Goal: Communication & Community: Answer question/provide support

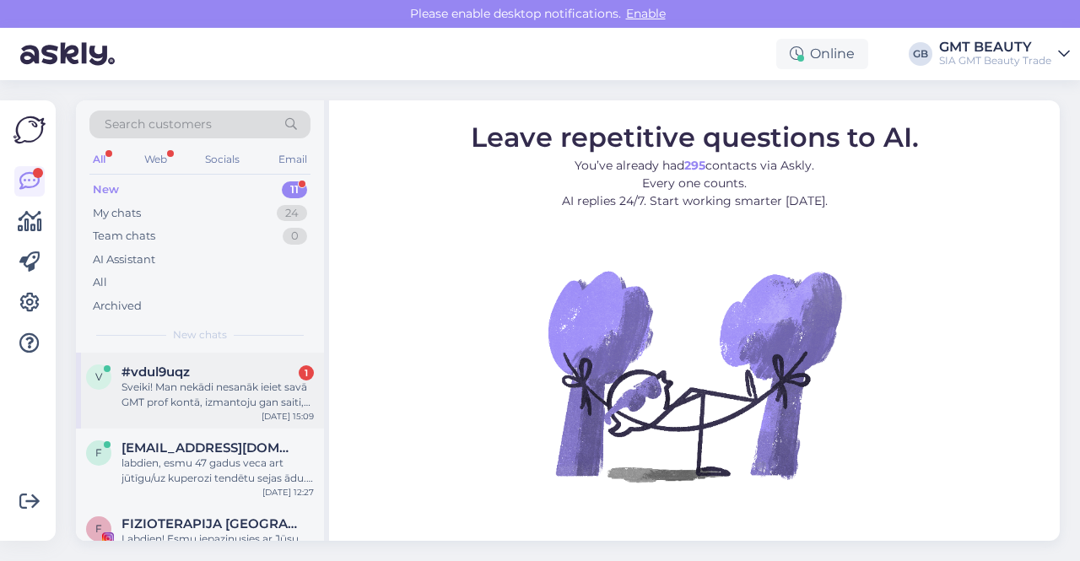
click at [217, 397] on div "Sveiki! Man nekādi nesanāk ieiet savā GMT prof kontā, izmantoju gan saiti, ko a…" at bounding box center [218, 395] width 192 height 30
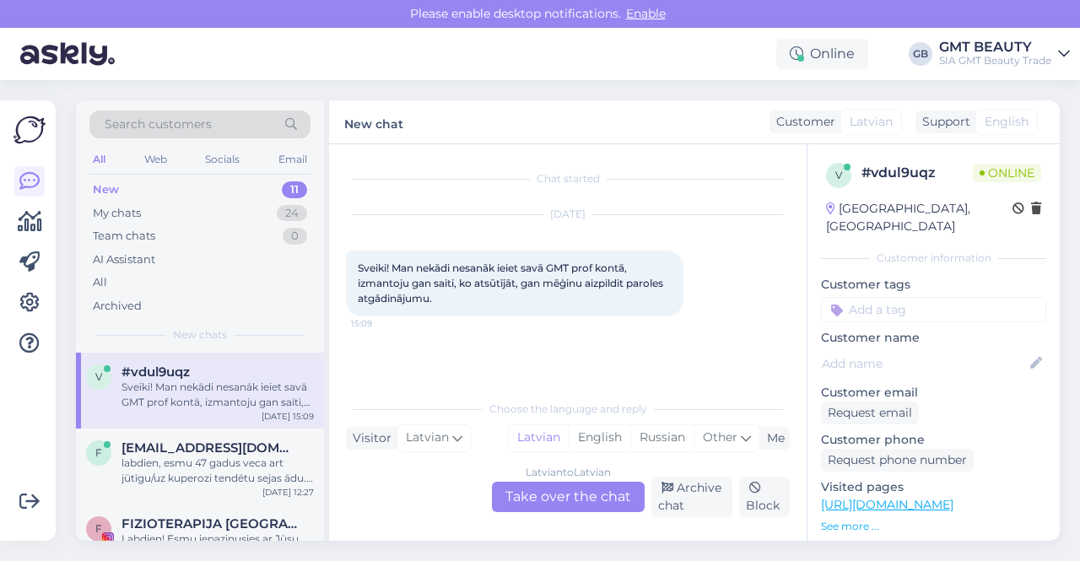
click at [564, 491] on div "Latvian to Latvian Take over the chat" at bounding box center [568, 497] width 153 height 30
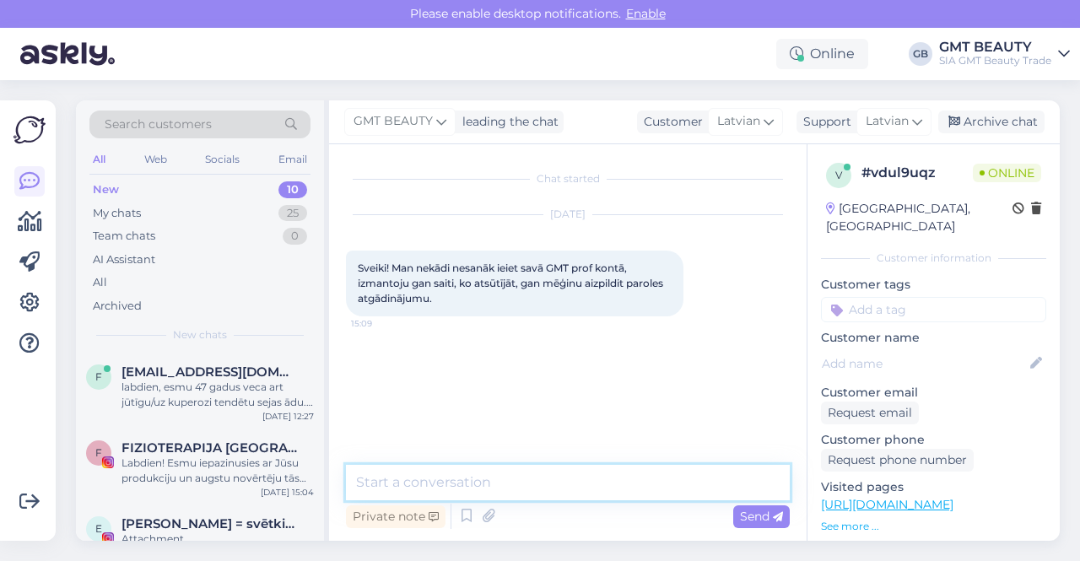
click at [503, 477] on textarea at bounding box center [568, 482] width 444 height 35
drag, startPoint x: 465, startPoint y: 487, endPoint x: 340, endPoint y: 491, distance: 125.0
click at [340, 491] on div "Chat started [DATE] Sveiki! Man nekādi nesanāk ieiet savā GMT prof kontā, izman…" at bounding box center [568, 342] width 478 height 397
paste textarea "Paldies, ka sazinājāties ar mums par konta atjaunošanu jaunajā GMT BEAUTY mājas…"
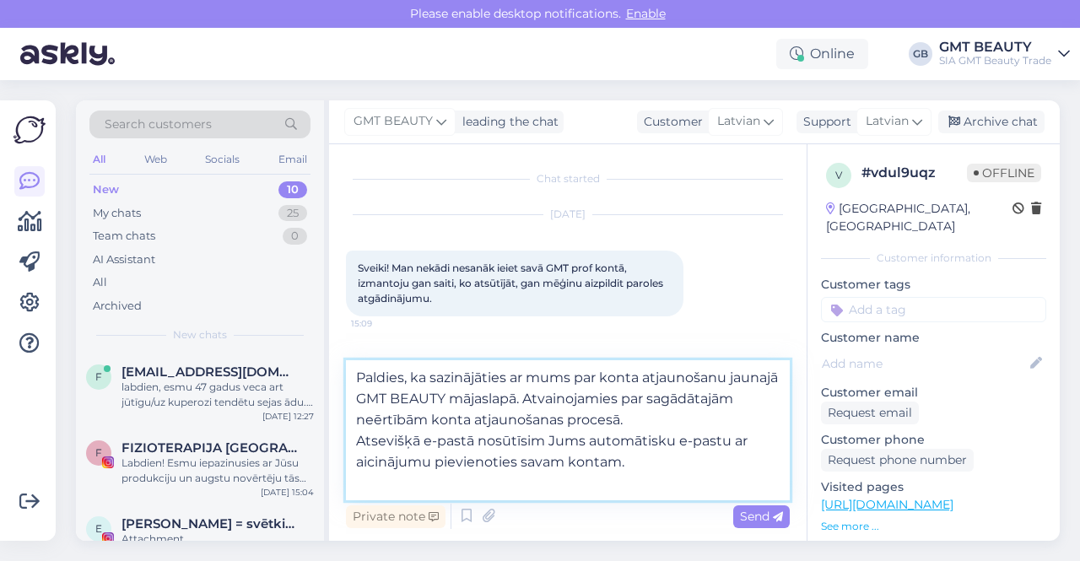
click at [354, 381] on textarea "Paldies, ka sazinājāties ar mums par konta atjaunošanu jaunajā GMT BEAUTY mājas…" at bounding box center [568, 430] width 444 height 140
drag, startPoint x: 356, startPoint y: 446, endPoint x: 673, endPoint y: 459, distance: 316.7
click at [673, 462] on textarea "Labdien! Paldies, ka sazinājāties ar mums par konta atjaunošanu jaunajā GMT BEA…" at bounding box center [568, 430] width 444 height 140
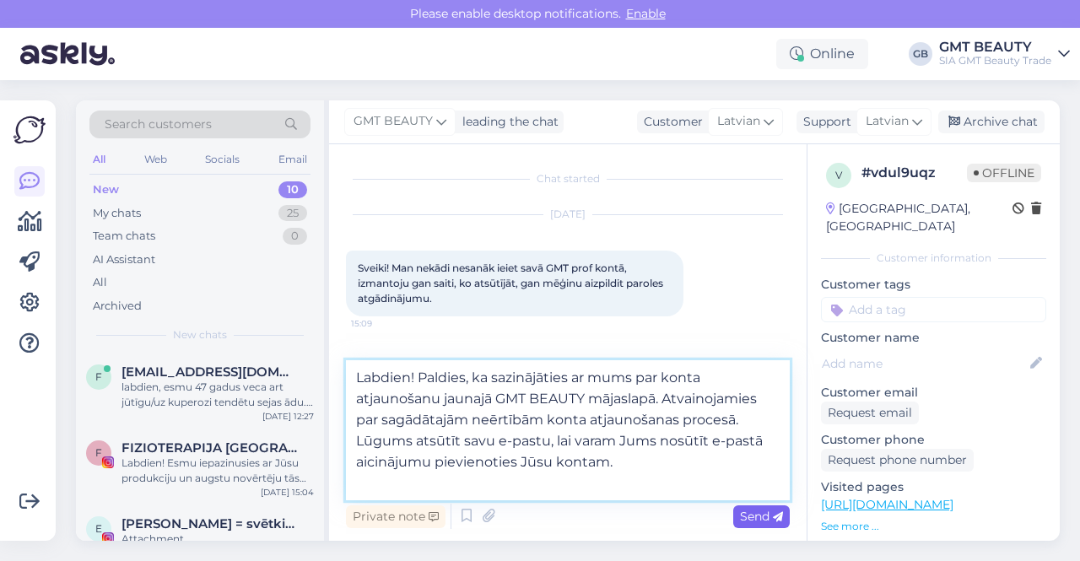
type textarea "Labdien! Paldies, ka sazinājāties ar mums par konta atjaunošanu jaunajā GMT BEA…"
click at [766, 519] on span "Send" at bounding box center [761, 516] width 43 height 15
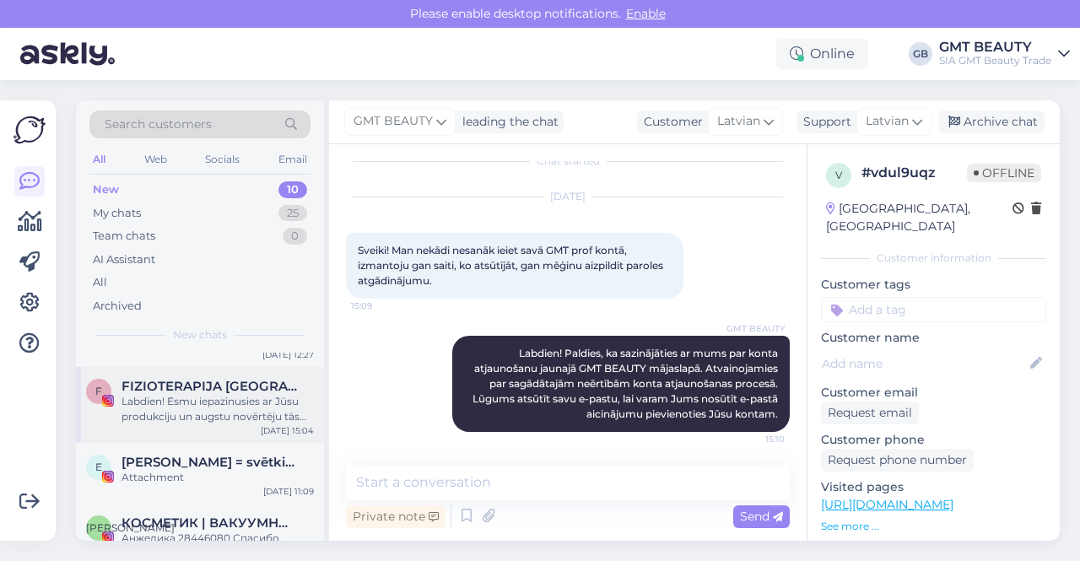
scroll to position [84, 0]
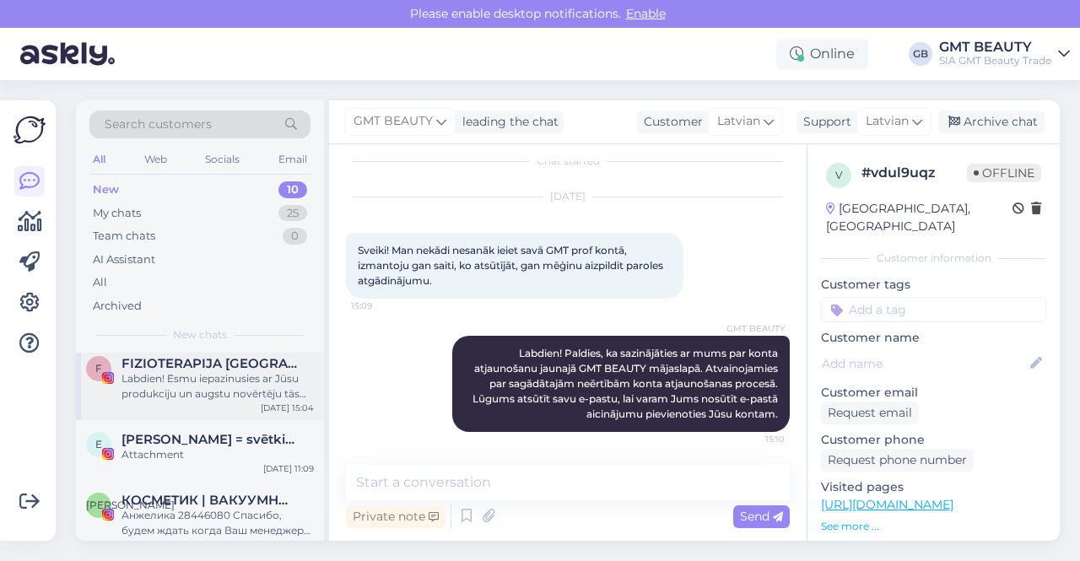
click at [211, 371] on div "Labdien! Esmu iepazinusies ar Jūsu produkciju un augstu novērtēju tās kvalitāti…" at bounding box center [218, 386] width 192 height 30
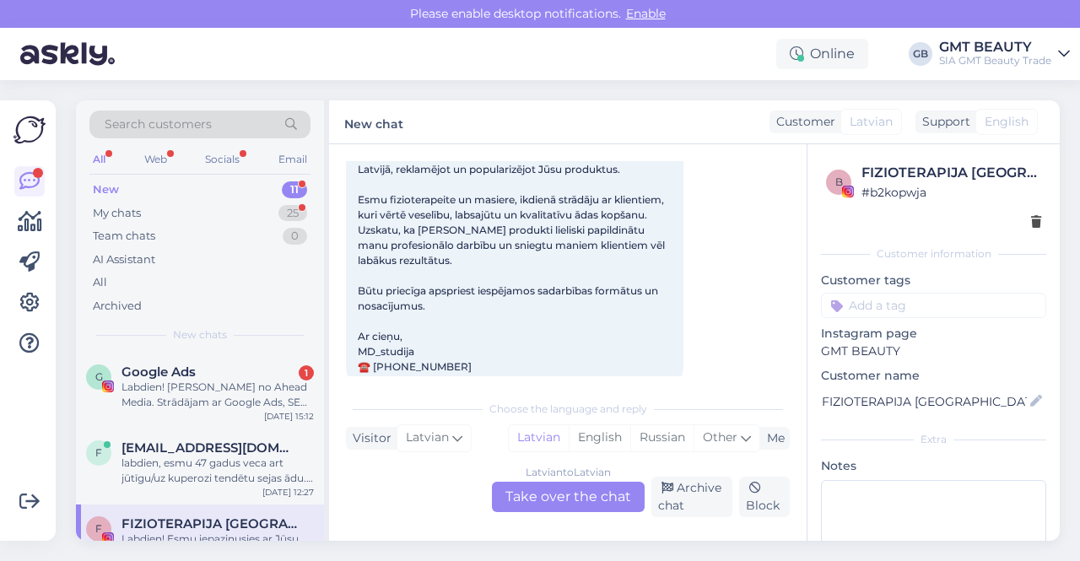
scroll to position [201, 0]
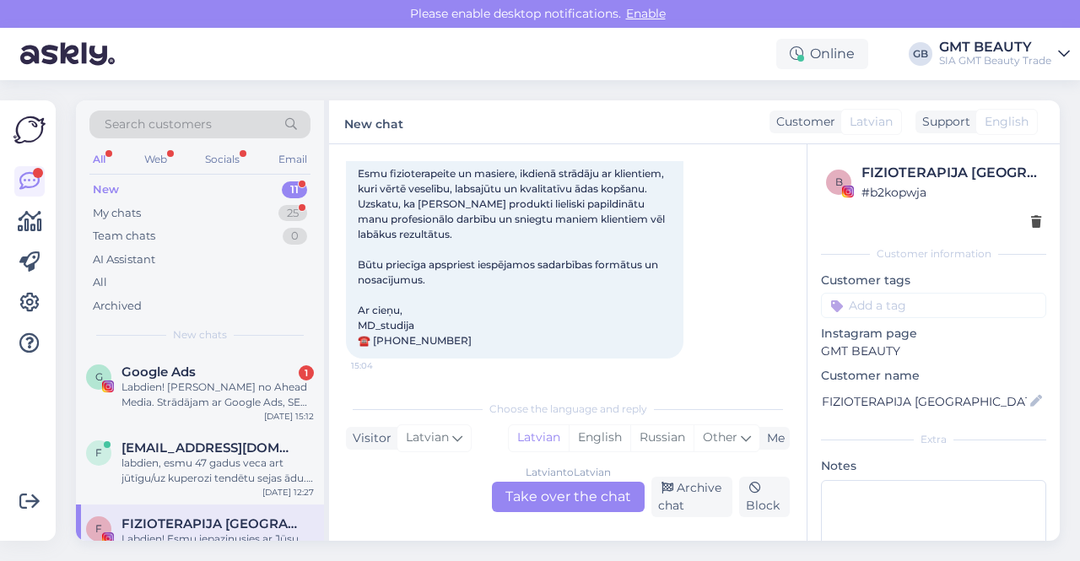
click at [562, 497] on div "Latvian to Latvian Take over the chat" at bounding box center [568, 497] width 153 height 30
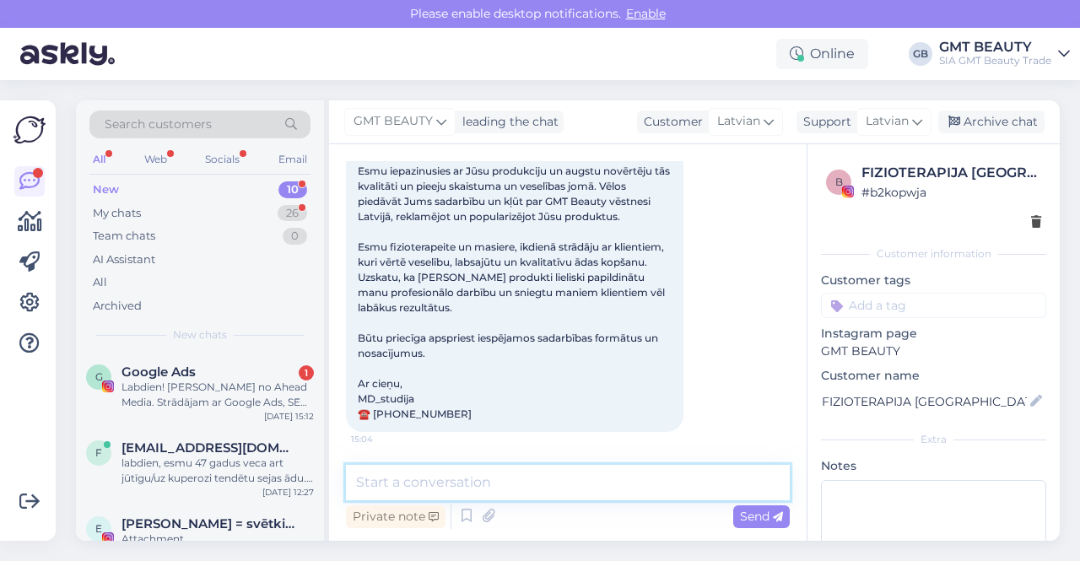
click at [441, 474] on textarea at bounding box center [568, 482] width 444 height 35
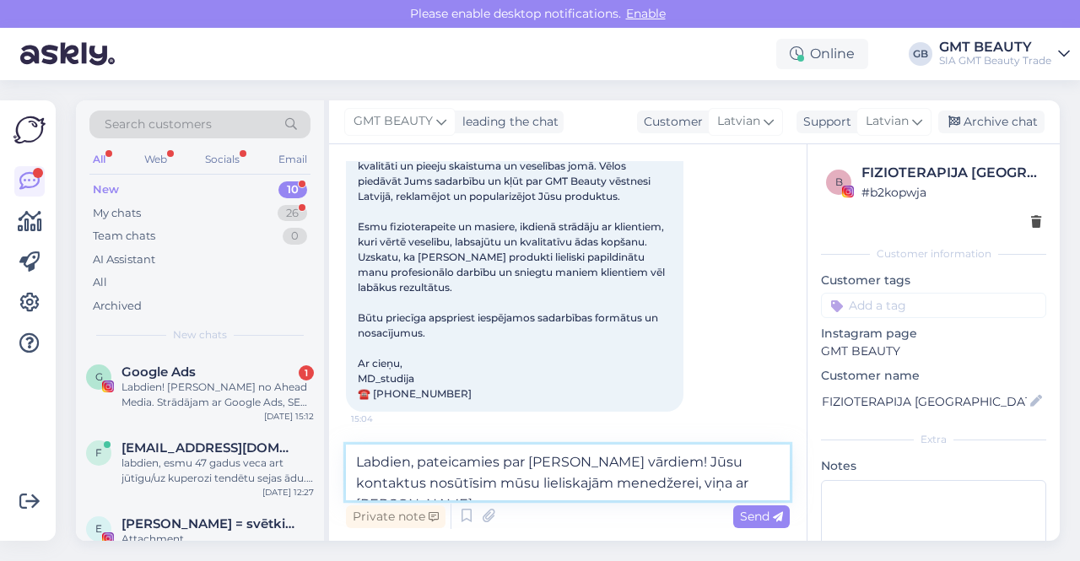
scroll to position [169, 0]
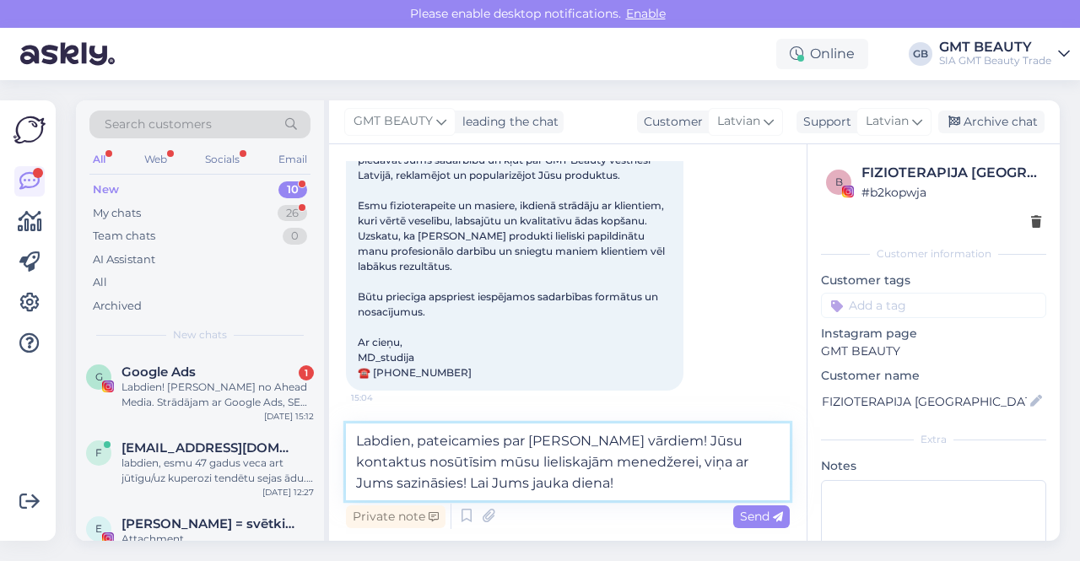
click at [699, 441] on textarea "Labdien, pateicamies par [PERSON_NAME] vārdiem! Jūsu kontaktus nosūtīsim mūsu l…" at bounding box center [568, 462] width 444 height 77
type textarea "Labdien, pateicamies par [PERSON_NAME] vārdiem! Jūsu kontaktus nosūtīsim mūsu l…"
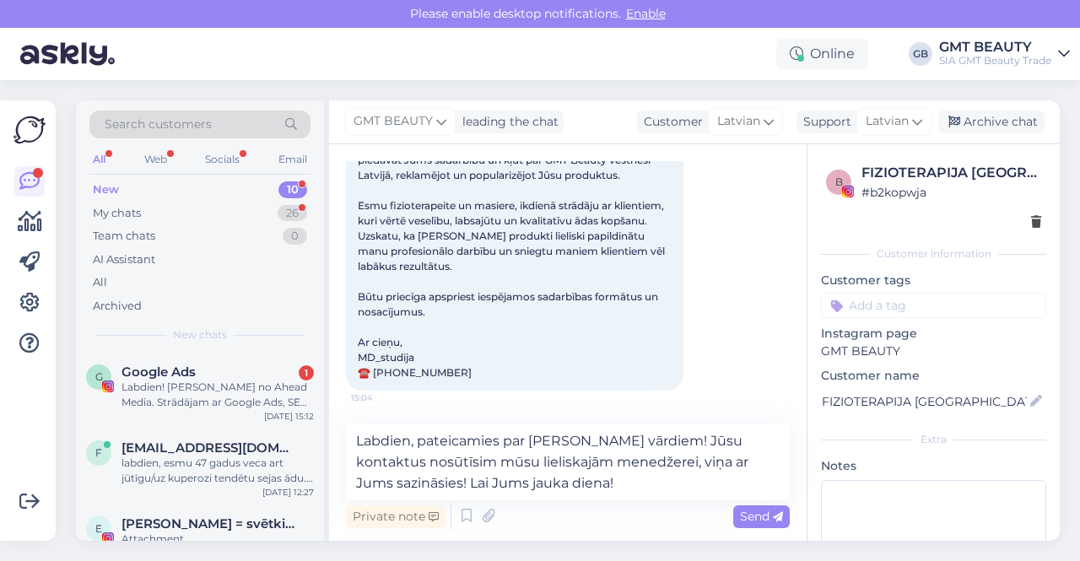
click at [759, 512] on span "Send" at bounding box center [761, 516] width 43 height 15
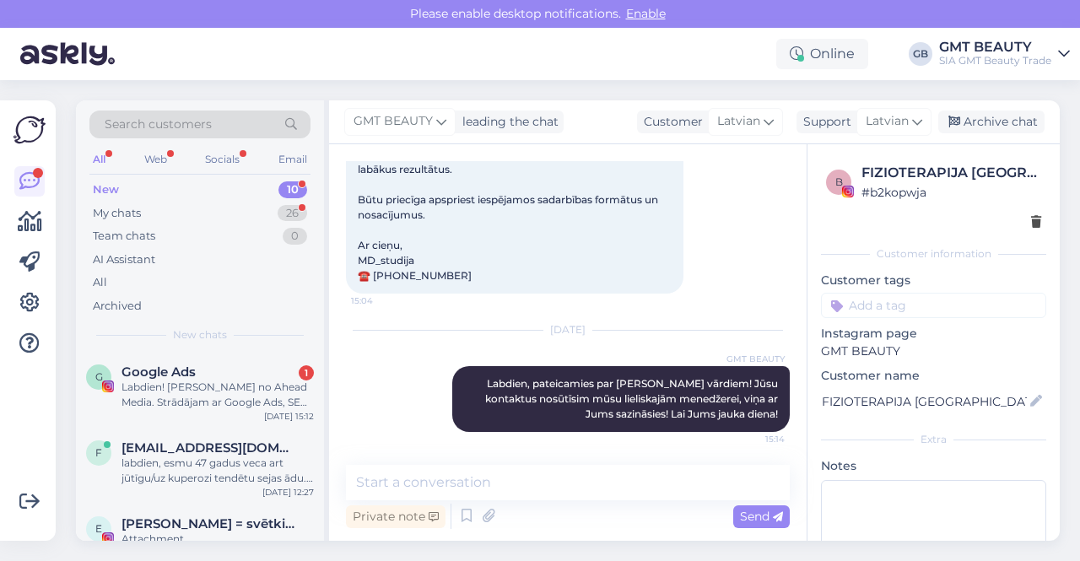
scroll to position [265, 0]
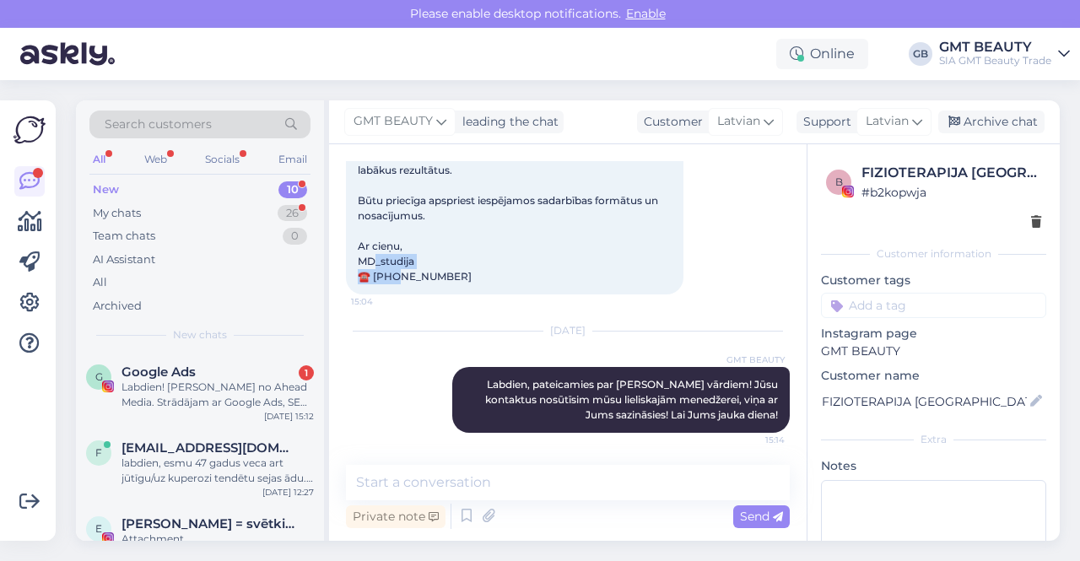
drag, startPoint x: 450, startPoint y: 272, endPoint x: 359, endPoint y: 271, distance: 90.3
click at [359, 271] on div "Labdien! Esmu iepazinusies ar Jūsu produkciju un augstu novērtēju tās kvalitāti…" at bounding box center [515, 140] width 338 height 309
copy span "☎️ [PHONE_NUMBER]"
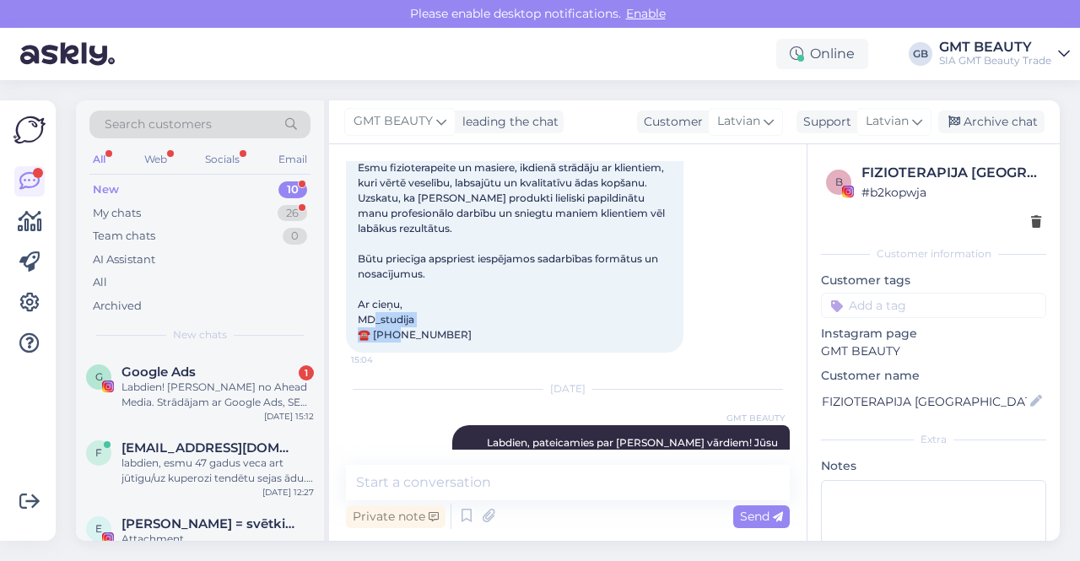
scroll to position [181, 0]
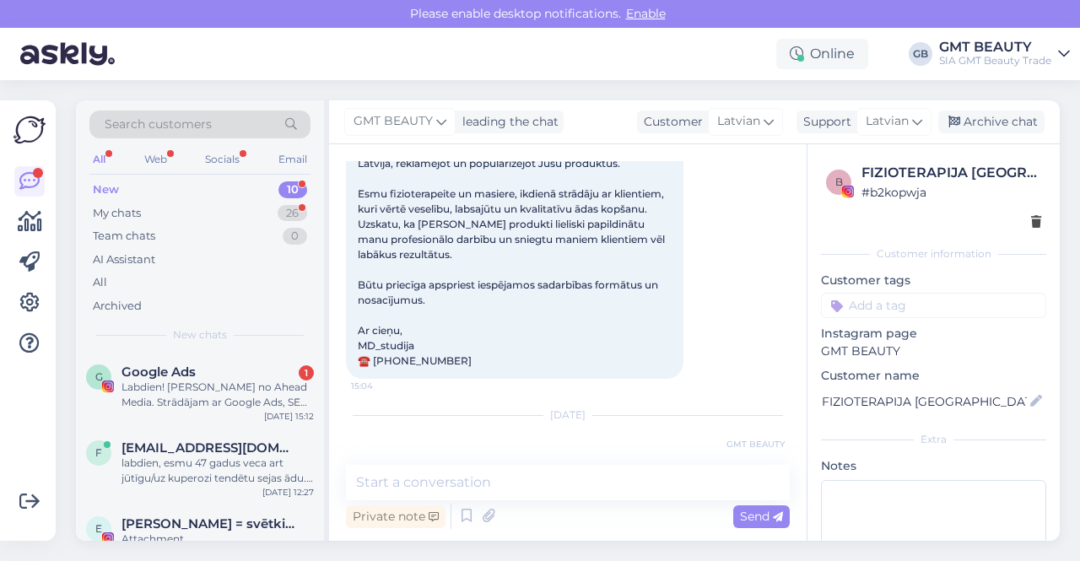
click at [706, 325] on div "[DATE] Labdien! Esmu iepazinusies ar Jūsu produkciju un augstu novērtēju tās kv…" at bounding box center [568, 206] width 444 height 381
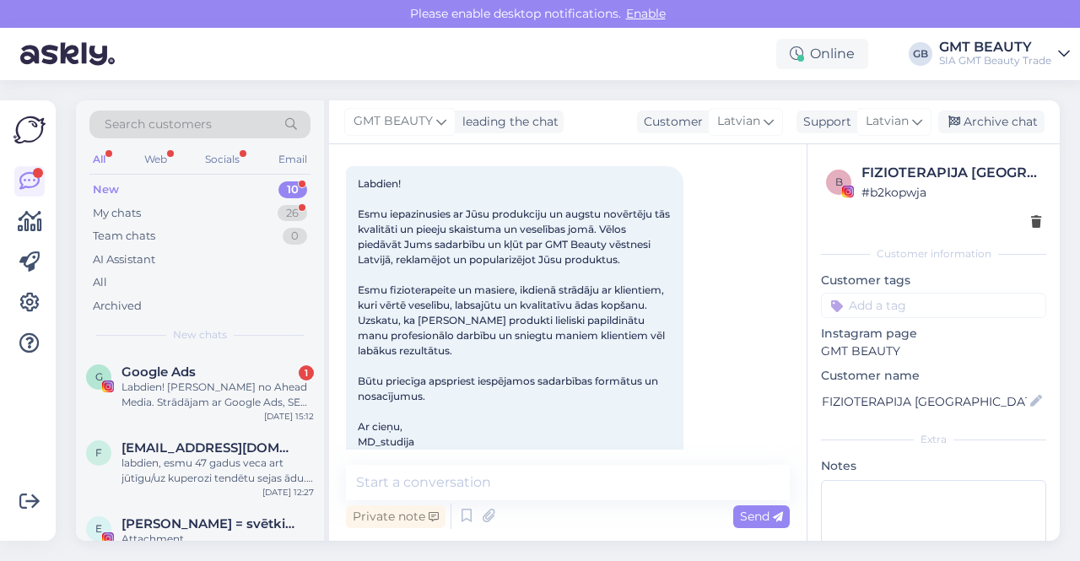
scroll to position [266, 0]
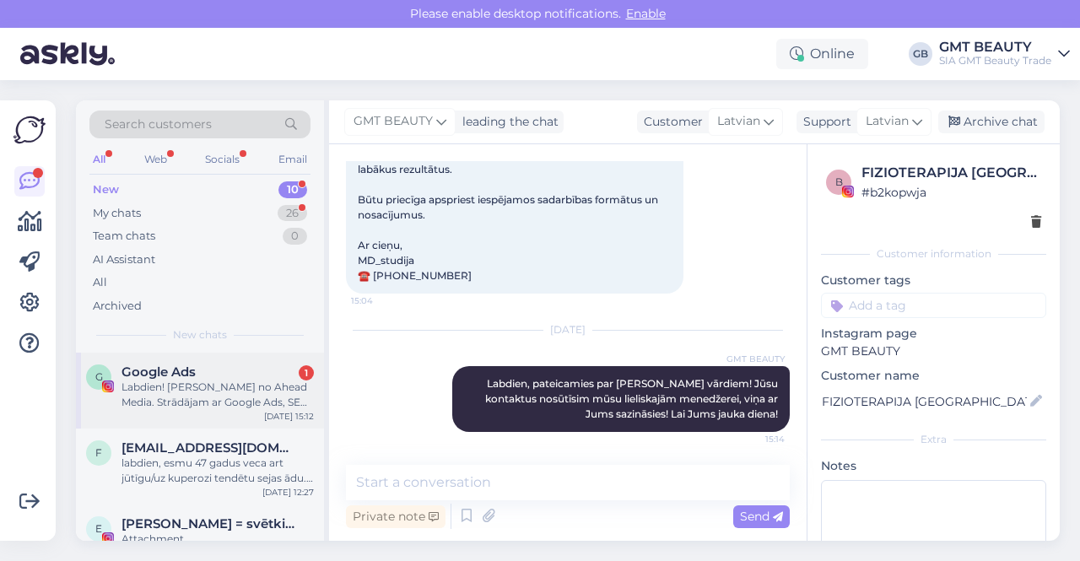
click at [190, 381] on div "Labdien! [PERSON_NAME] no Ahead Media. Strādājam ar Google Ads, SEO un mājaslap…" at bounding box center [218, 395] width 192 height 30
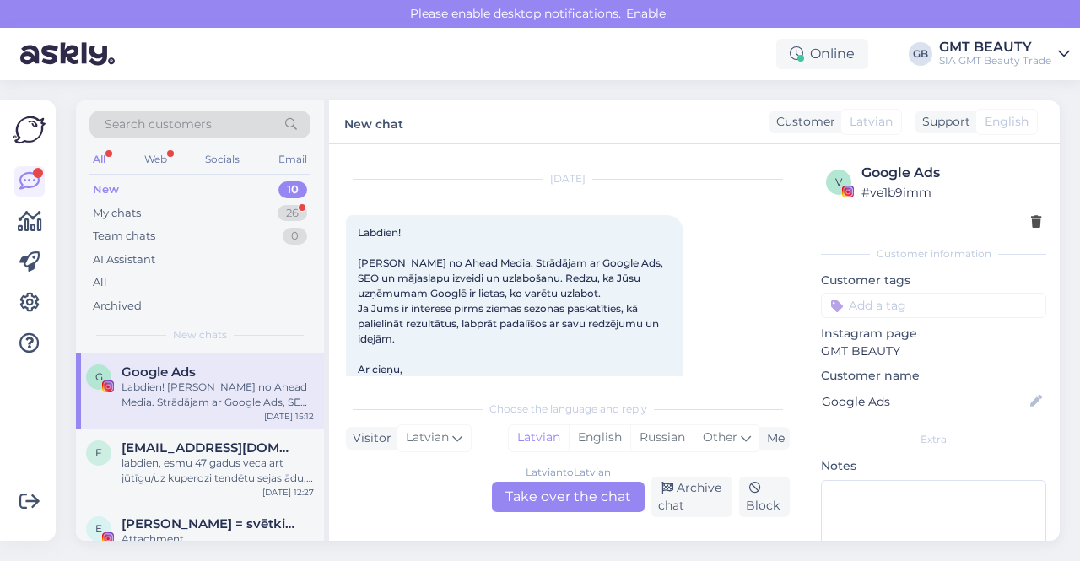
scroll to position [79, 0]
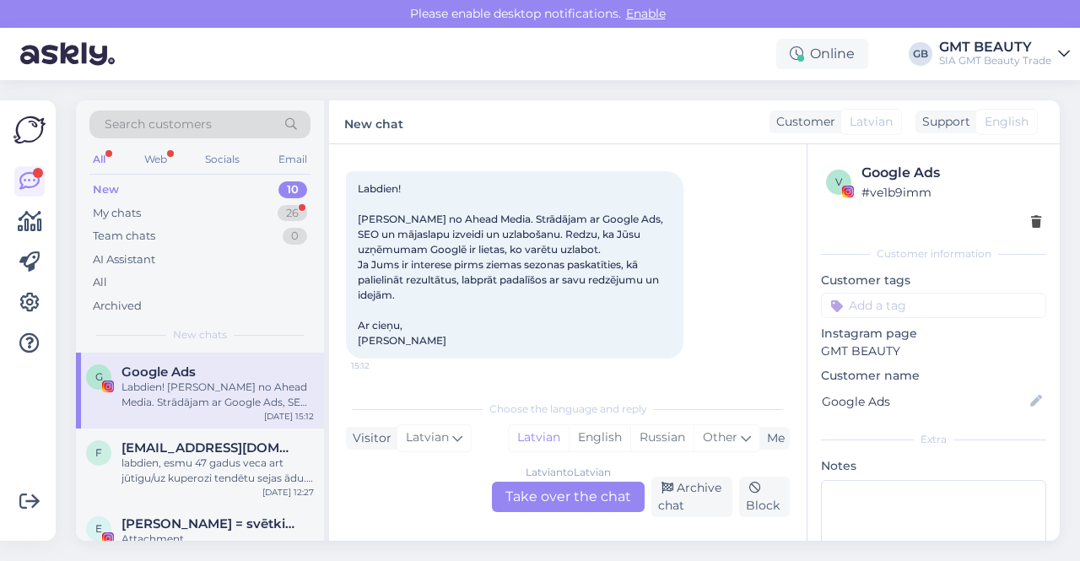
click at [586, 498] on div "Latvian to Latvian Take over the chat" at bounding box center [568, 497] width 153 height 30
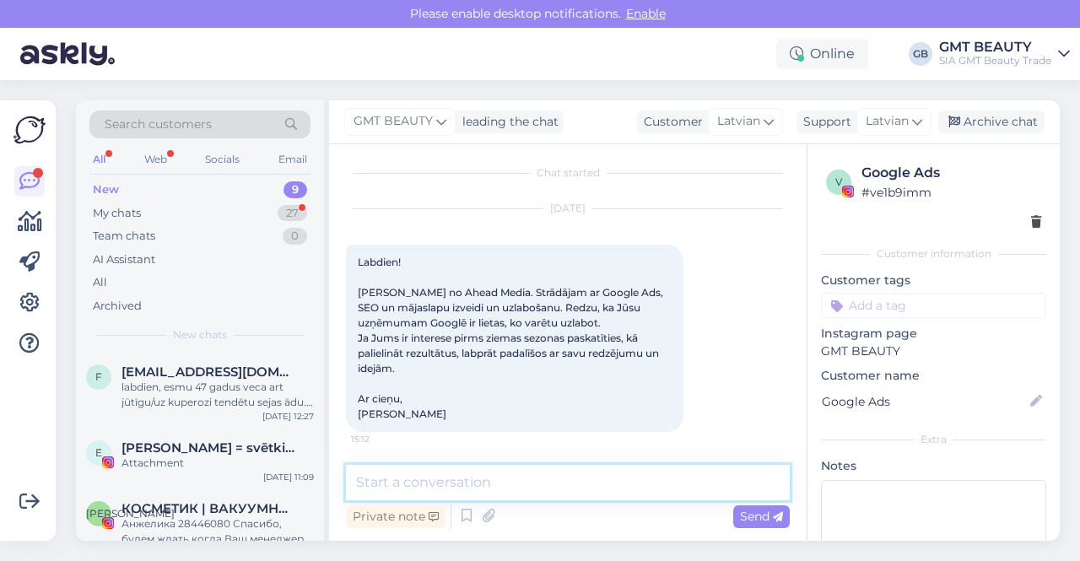
click at [498, 478] on textarea at bounding box center [568, 482] width 444 height 35
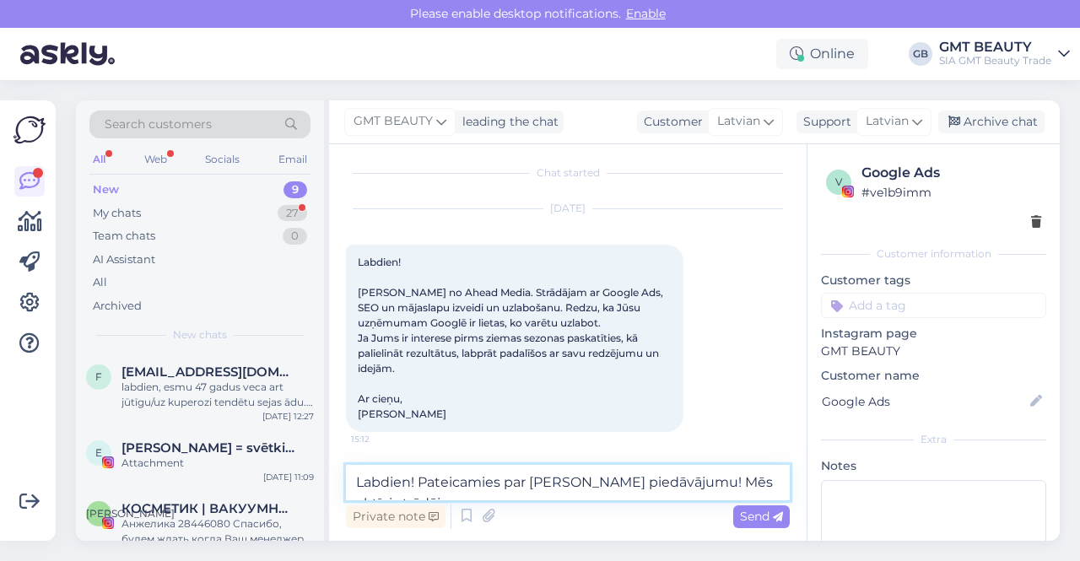
scroll to position [26, 0]
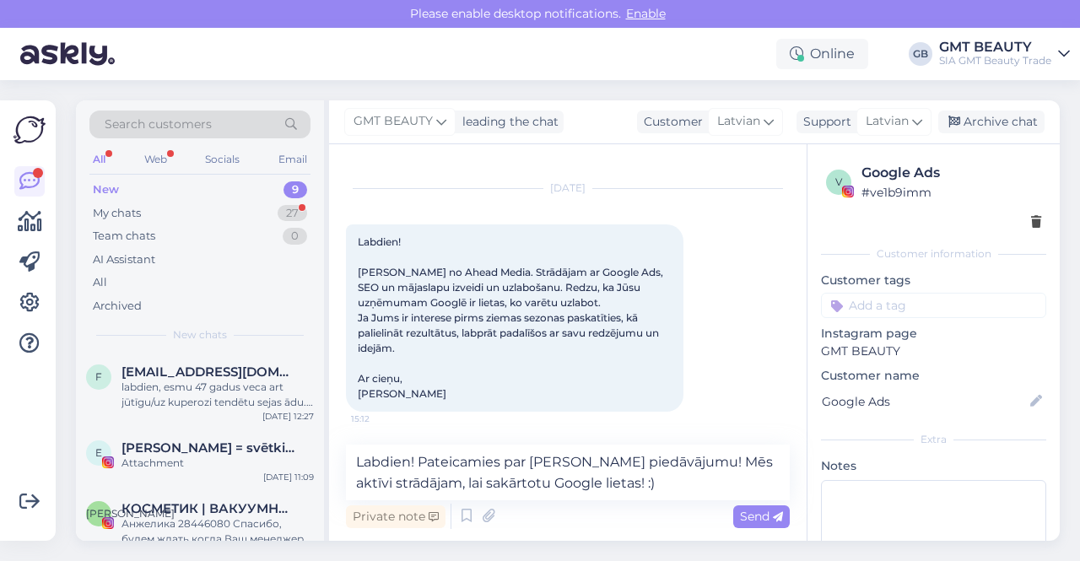
click at [743, 366] on div "[DATE] Labdien! [PERSON_NAME] no Ahead Media. Strādājam ar Google Ads, SEO un m…" at bounding box center [568, 300] width 444 height 260
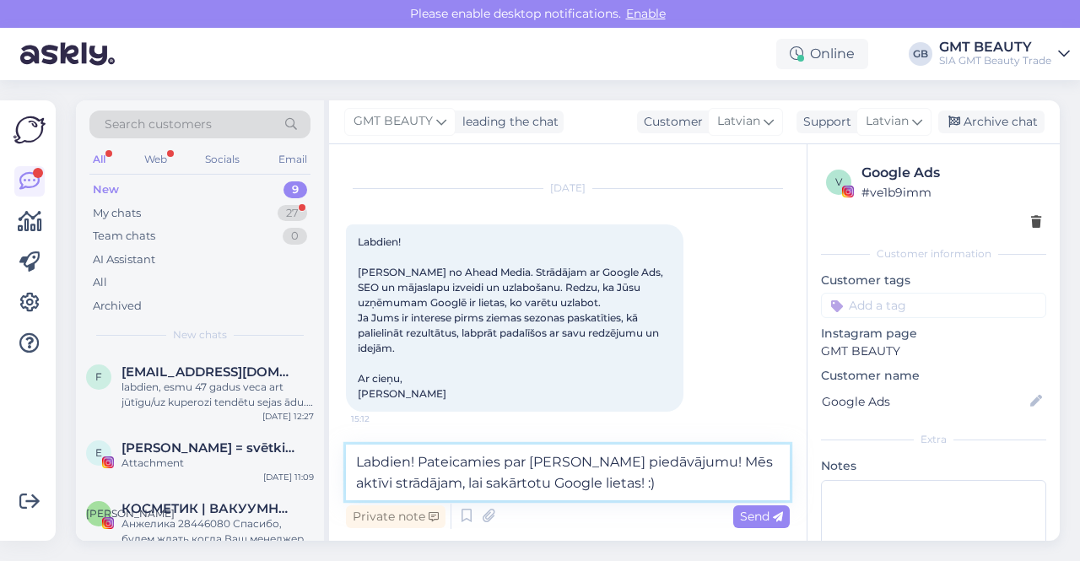
click at [690, 462] on textarea "Labdien! Pateicamies par [PERSON_NAME] piedāvājumu! Mēs aktīvi strādājam, lai s…" at bounding box center [568, 473] width 444 height 56
type textarea "Labdien! Pateicamies par [PERSON_NAME] piedāvājumu! Mēs jau aktīvi strādājam, l…"
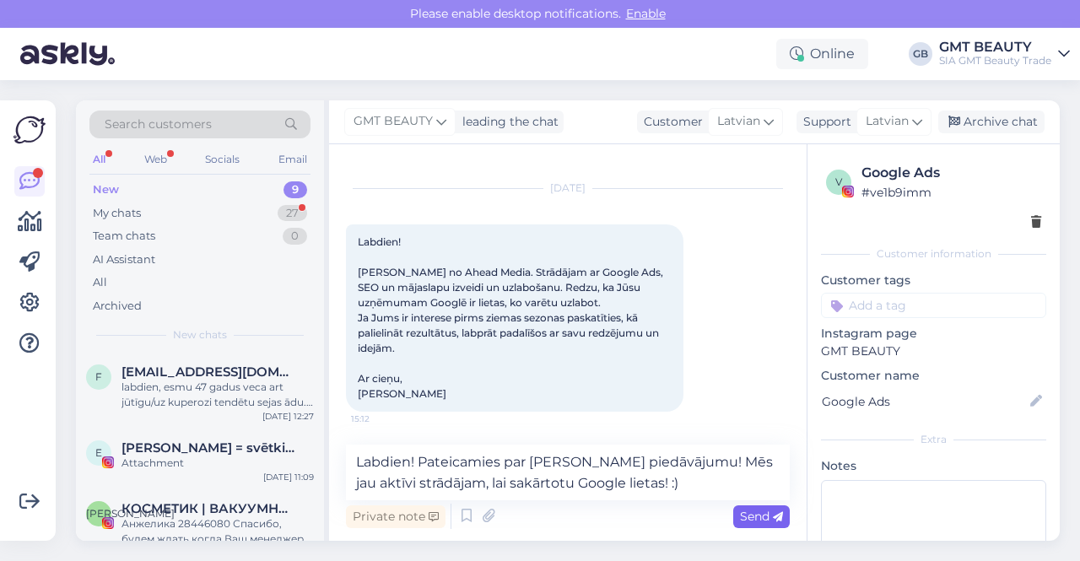
click at [763, 516] on span "Send" at bounding box center [761, 516] width 43 height 15
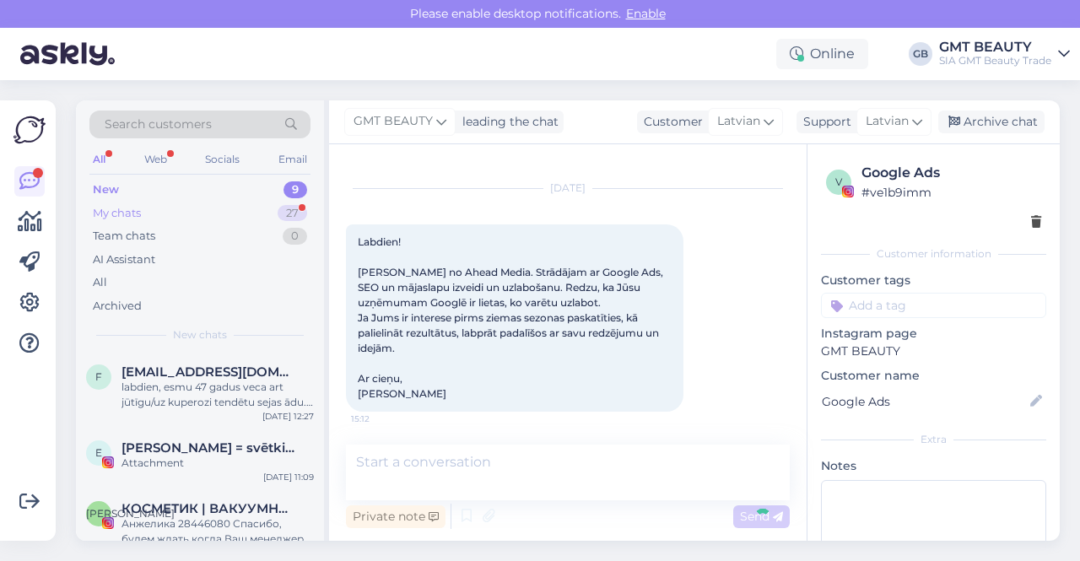
scroll to position [94, 0]
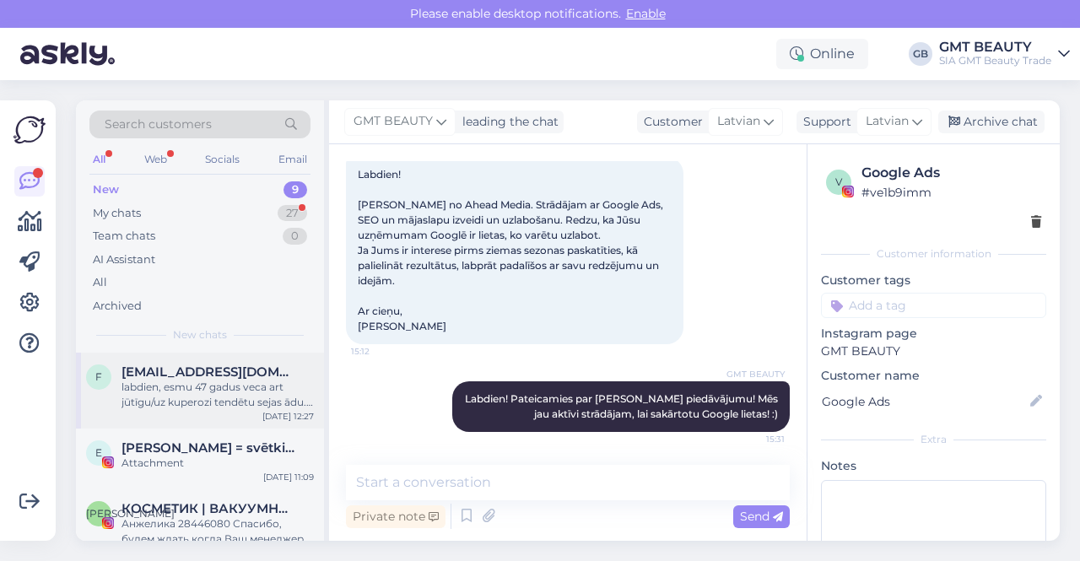
click at [233, 381] on div "labdien, esmu 47 gadus veca art jūtīgu/uz kuperozi tendētu sejas ādu. Ļoti daud…" at bounding box center [218, 395] width 192 height 30
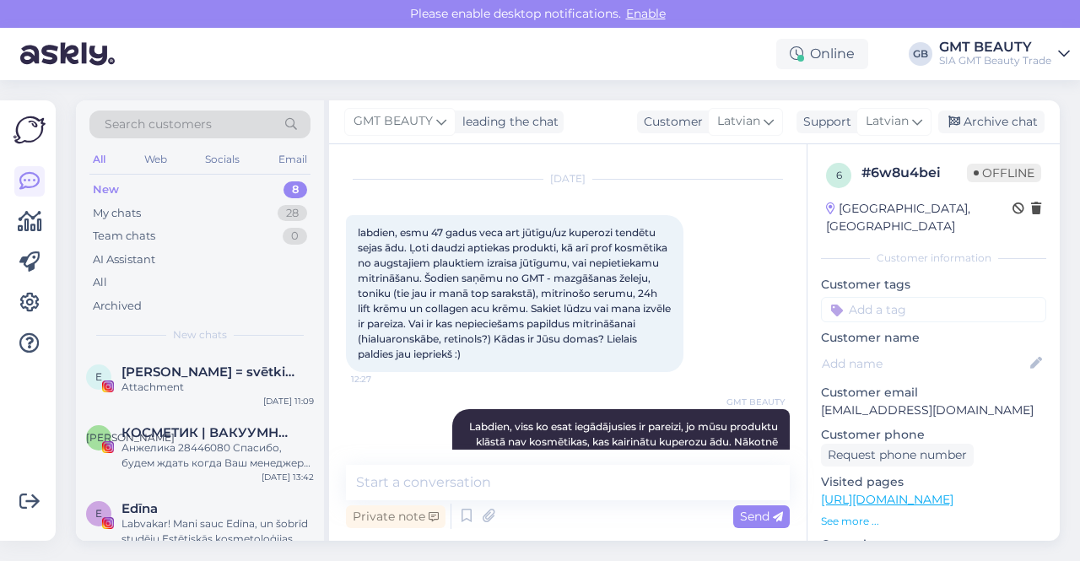
scroll to position [170, 0]
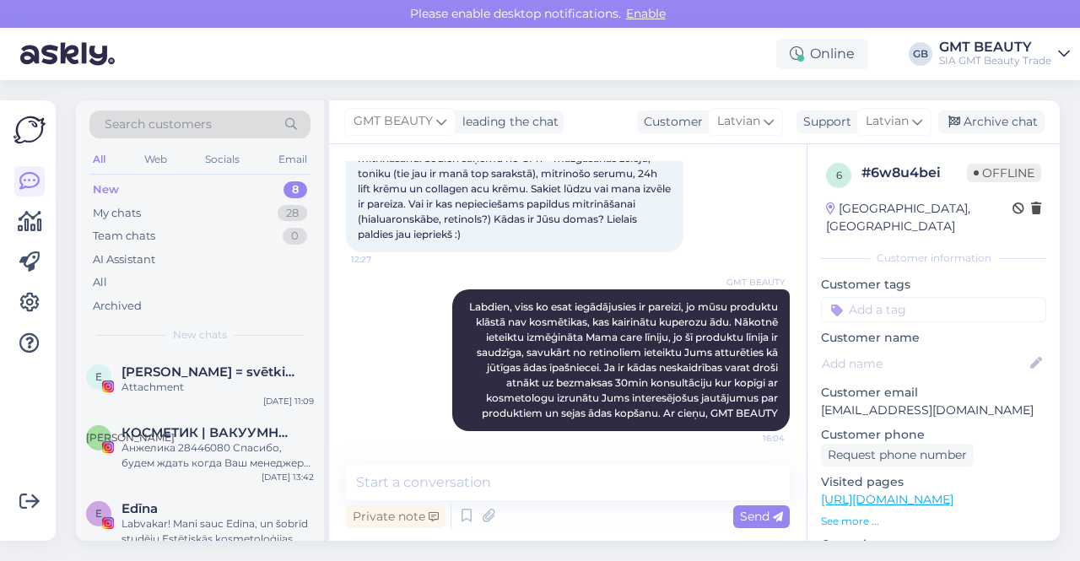
click at [376, 271] on div "GMT BEAUTY Labdien, viss ko esat iegādājusies ir pareizi, jo mūsu produktu klās…" at bounding box center [568, 360] width 444 height 179
click at [401, 67] on div "Online GB GMT BEAUTY SIA GMT Beauty Trade" at bounding box center [540, 54] width 1080 height 52
click at [62, 56] on img at bounding box center [67, 54] width 95 height 52
click at [395, 117] on span "GMT BEAUTY" at bounding box center [393, 121] width 79 height 19
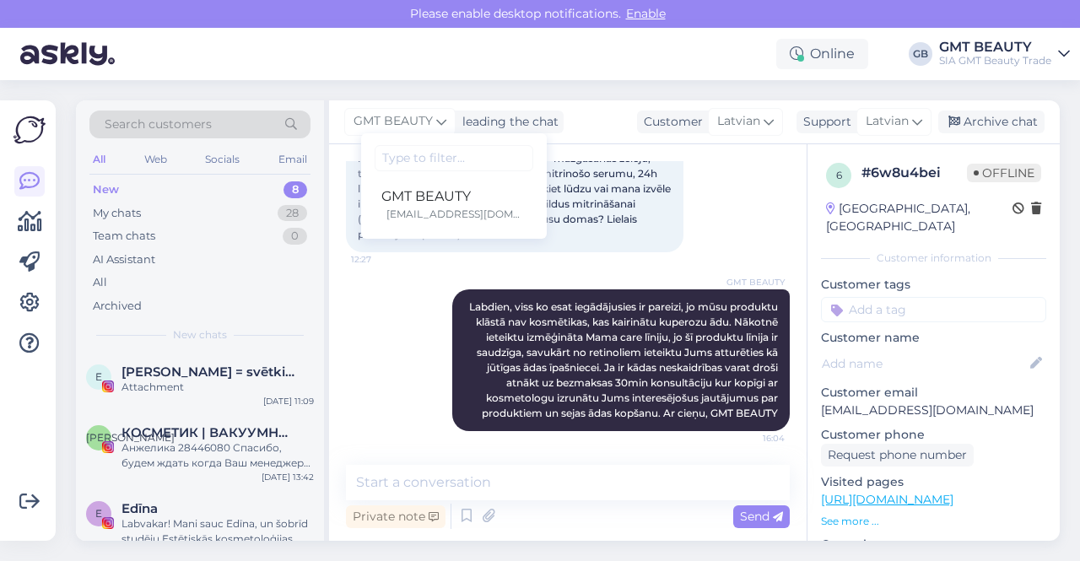
click at [529, 78] on div "Online GB GMT BEAUTY SIA GMT Beauty Trade" at bounding box center [540, 54] width 1080 height 52
